Goal: Navigation & Orientation: Find specific page/section

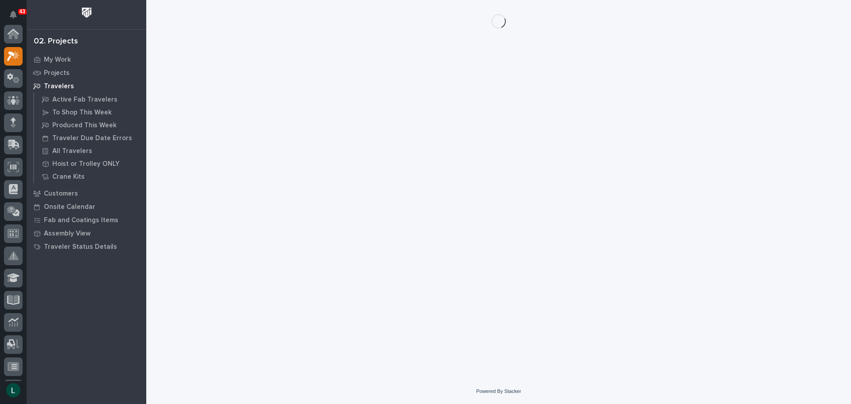
scroll to position [22, 0]
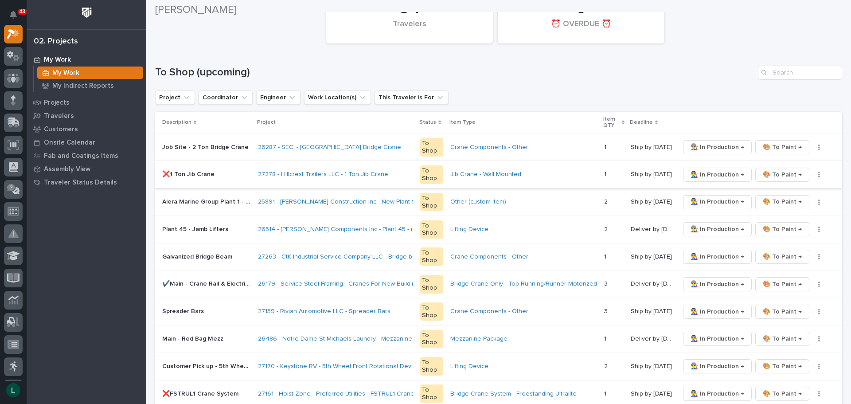
scroll to position [133, 0]
